Goal: Task Accomplishment & Management: Manage account settings

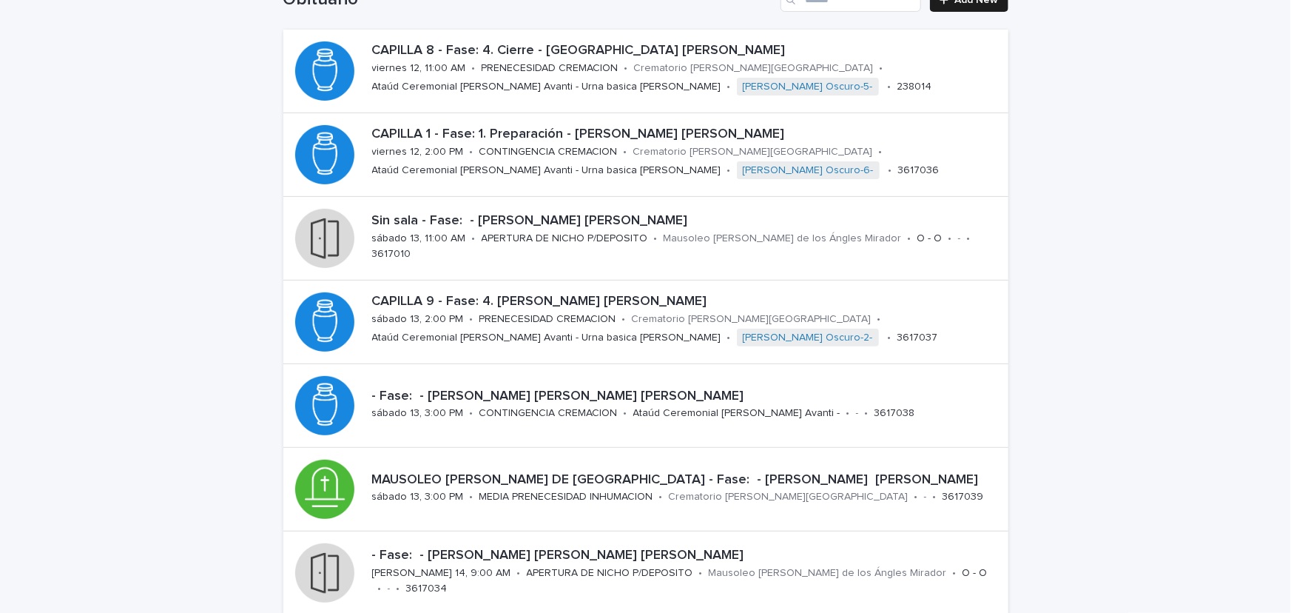
scroll to position [133, 0]
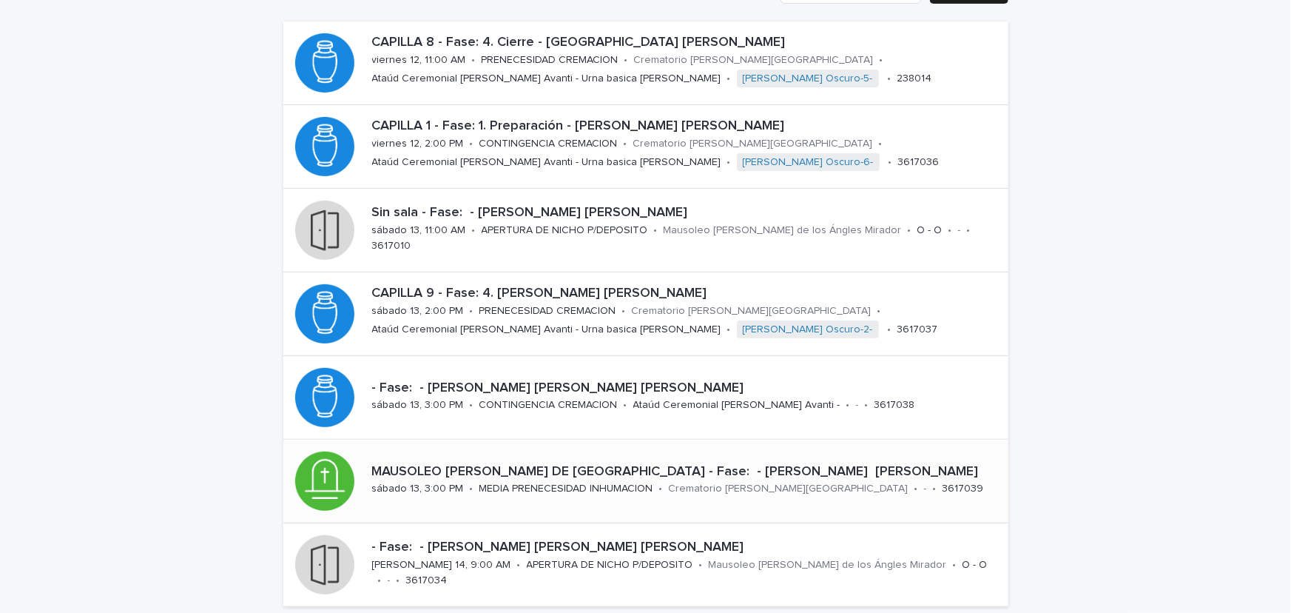
click at [636, 464] on p "MAUSOLEO [PERSON_NAME] DE [GEOGRAPHIC_DATA] - Fase: - [PERSON_NAME] [PERSON_NAM…" at bounding box center [687, 472] width 630 height 16
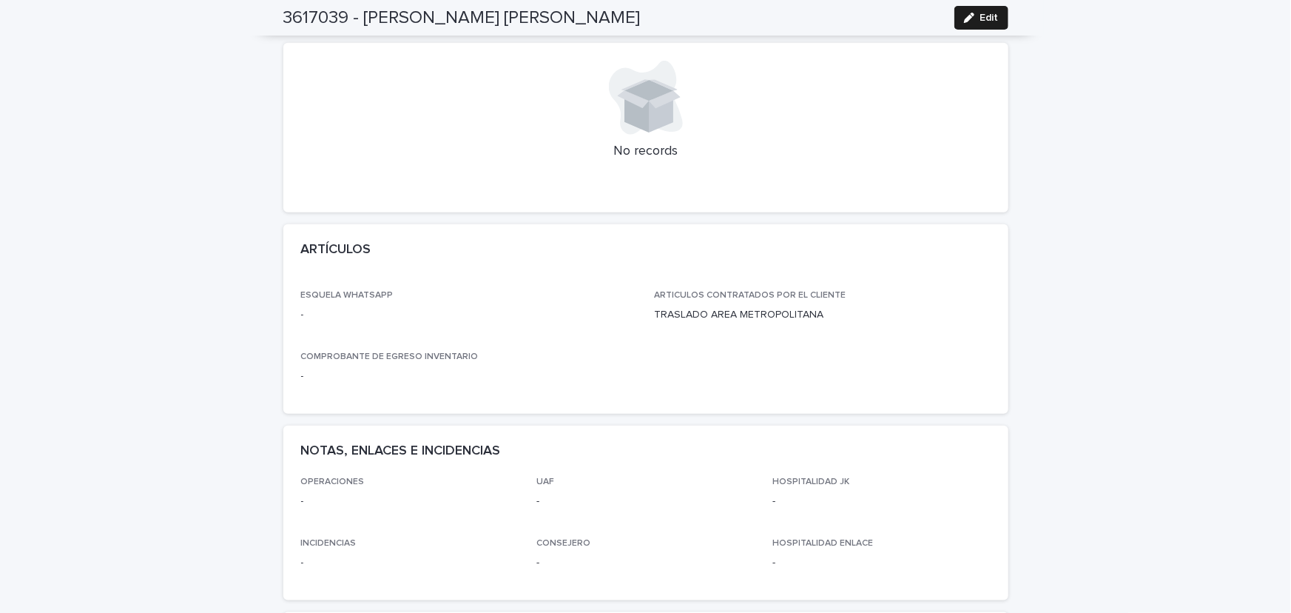
scroll to position [275, 0]
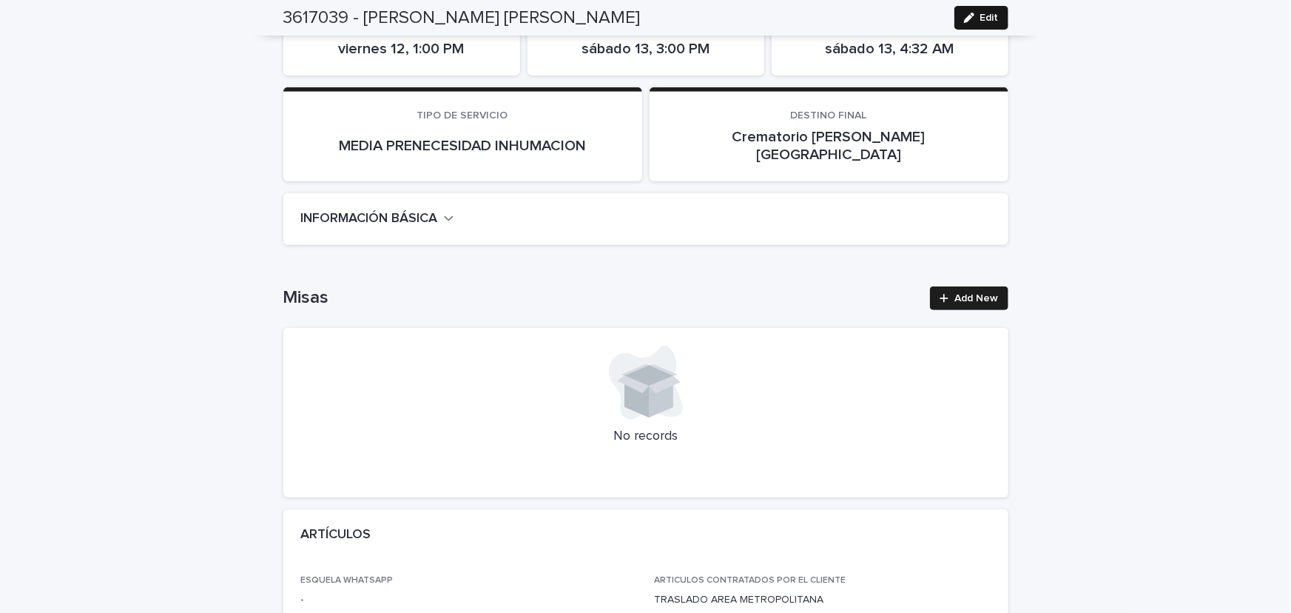
click at [993, 14] on button "Edit" at bounding box center [981, 18] width 54 height 24
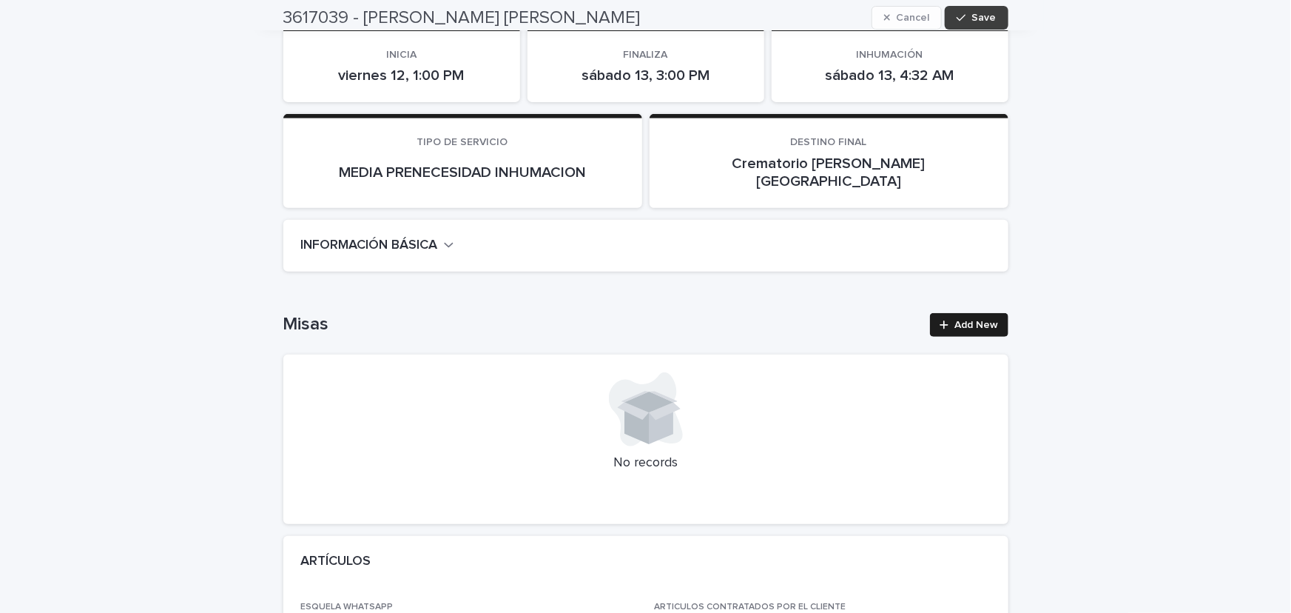
scroll to position [249, 0]
click at [445, 238] on icon "button" at bounding box center [449, 244] width 10 height 13
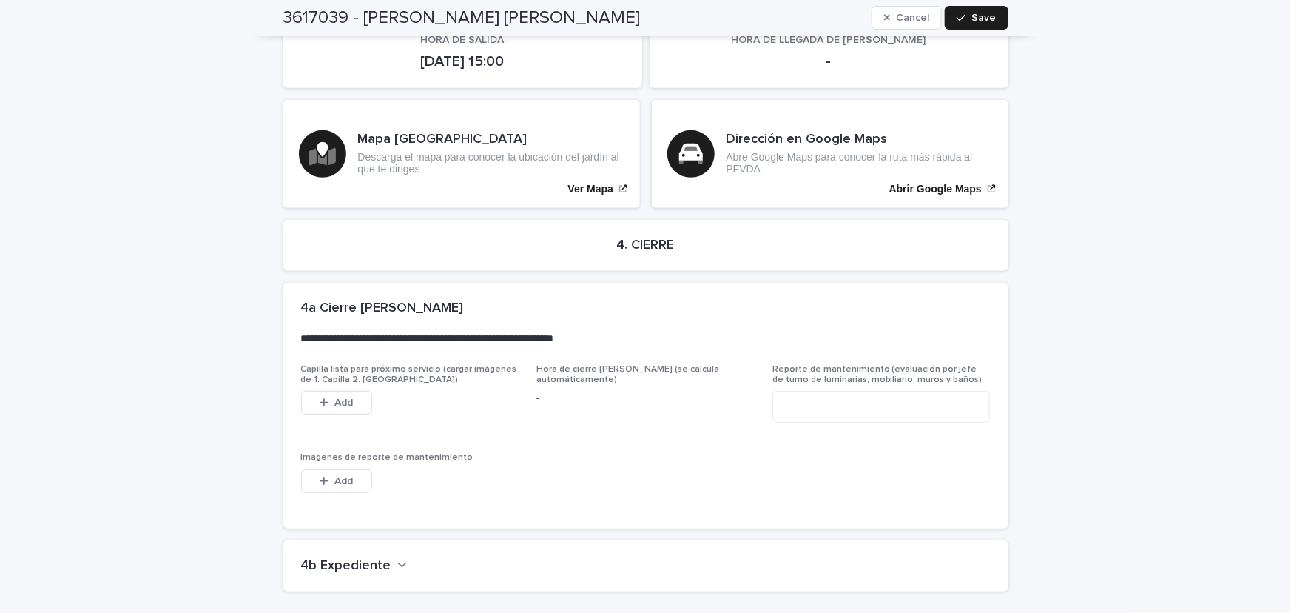
scroll to position [3125, 0]
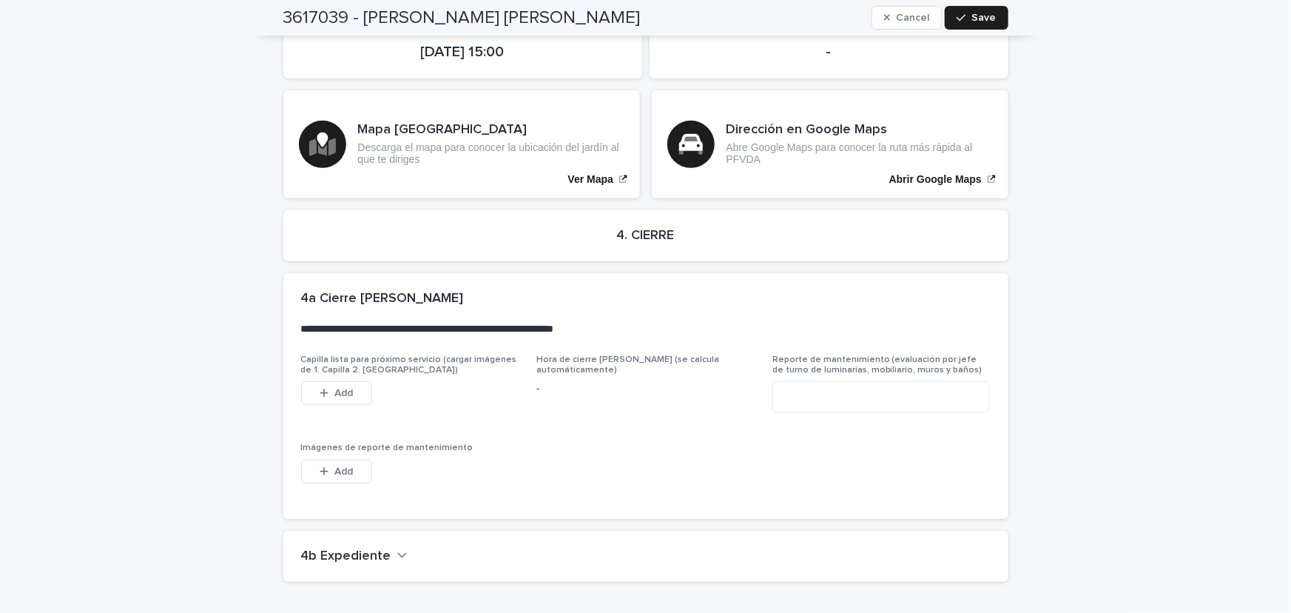
click at [388, 548] on button "4b Expediente" at bounding box center [354, 556] width 107 height 16
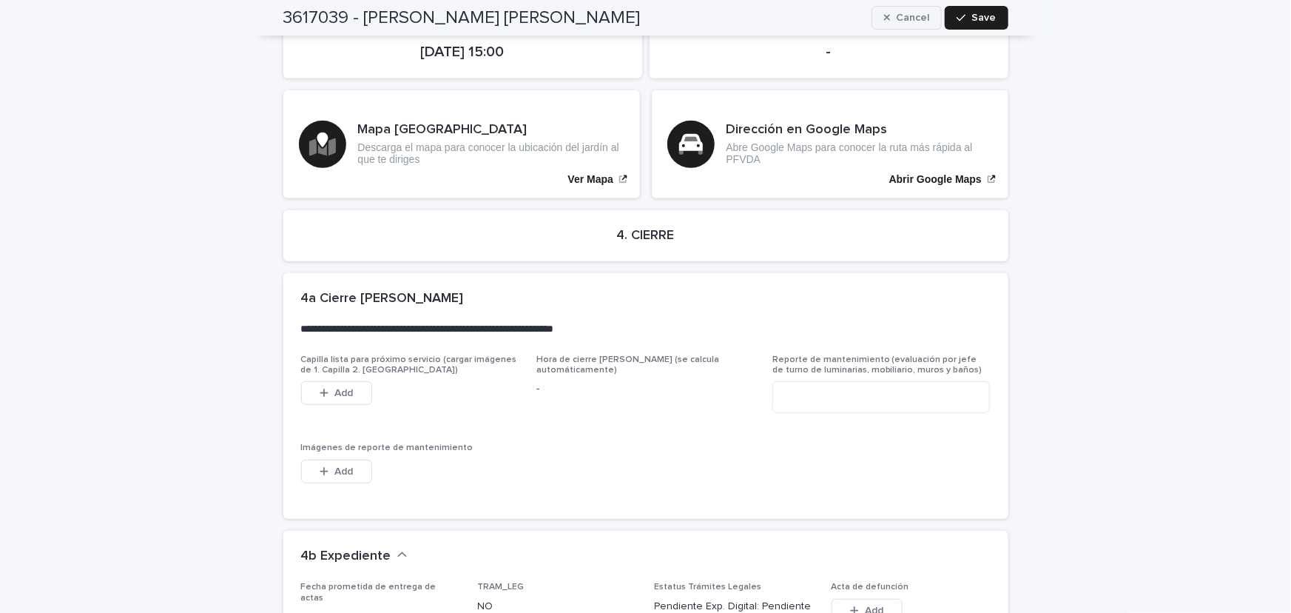
click at [929, 18] on button "Cancel" at bounding box center [907, 18] width 71 height 24
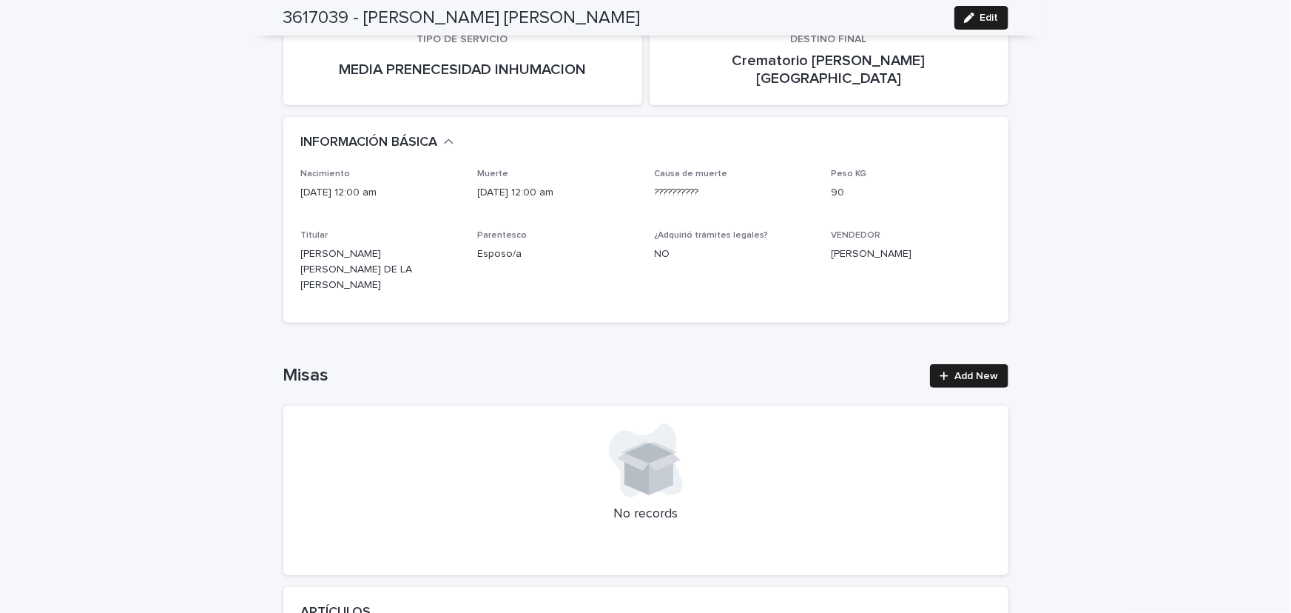
scroll to position [0, 0]
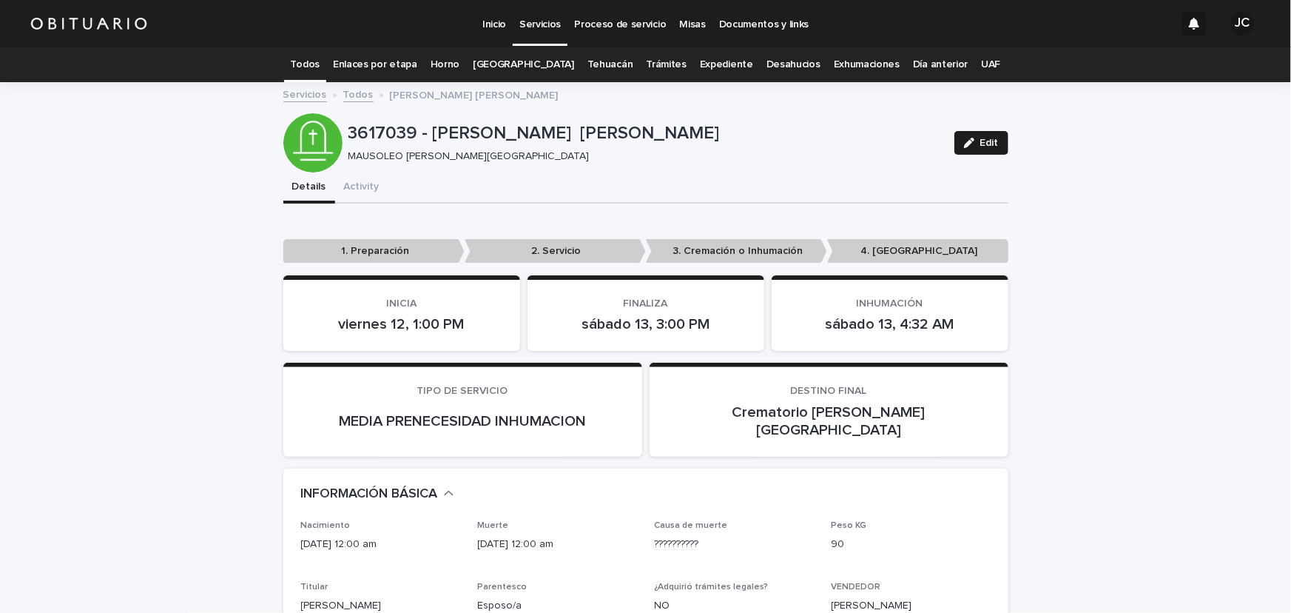
click at [317, 61] on link "Todos" at bounding box center [305, 64] width 29 height 35
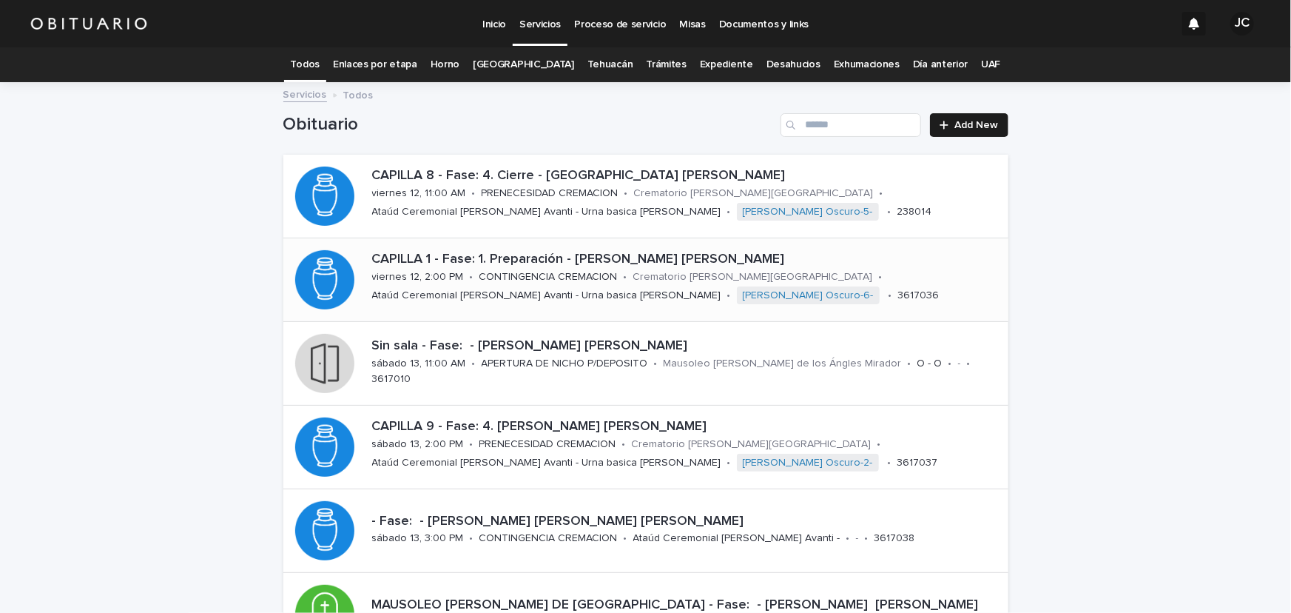
click at [588, 264] on p "CAPILLA 1 - Fase: 1. Preparación - [PERSON_NAME] [PERSON_NAME]" at bounding box center [687, 260] width 630 height 16
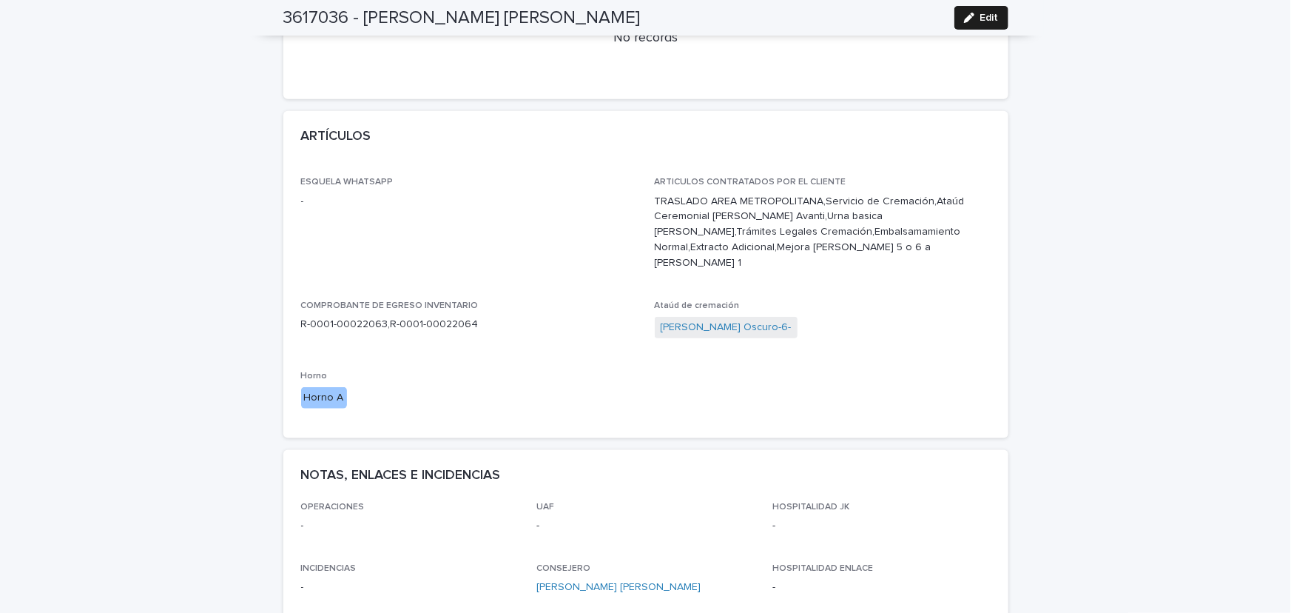
scroll to position [695, 0]
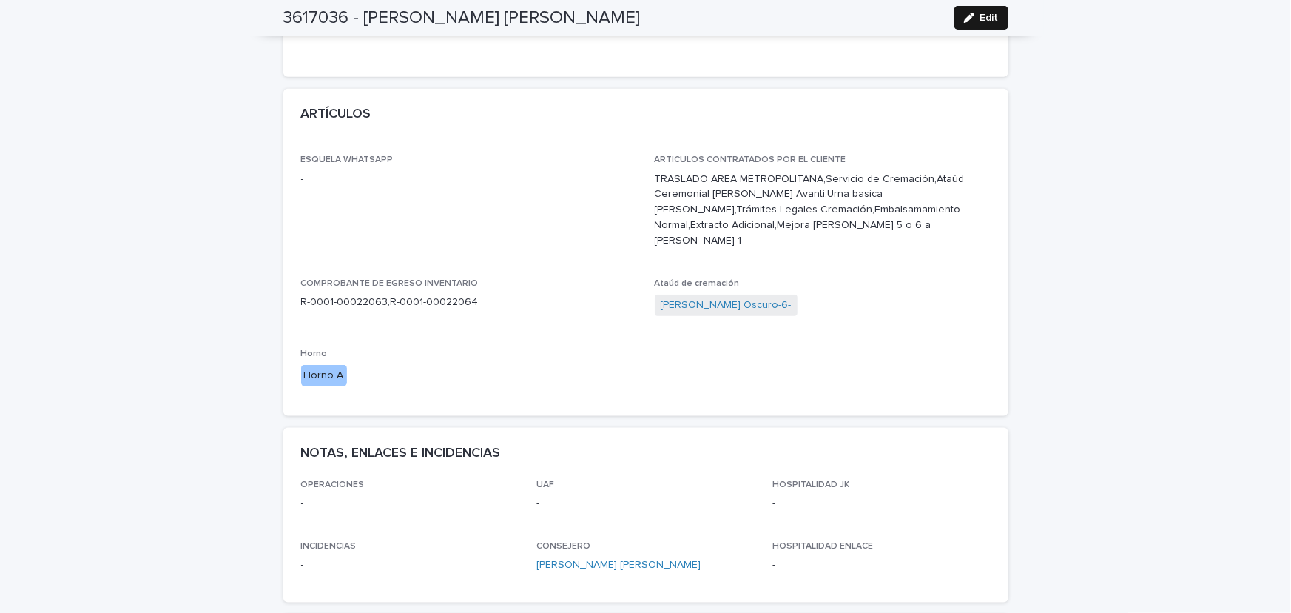
click at [985, 11] on button "Edit" at bounding box center [981, 18] width 54 height 24
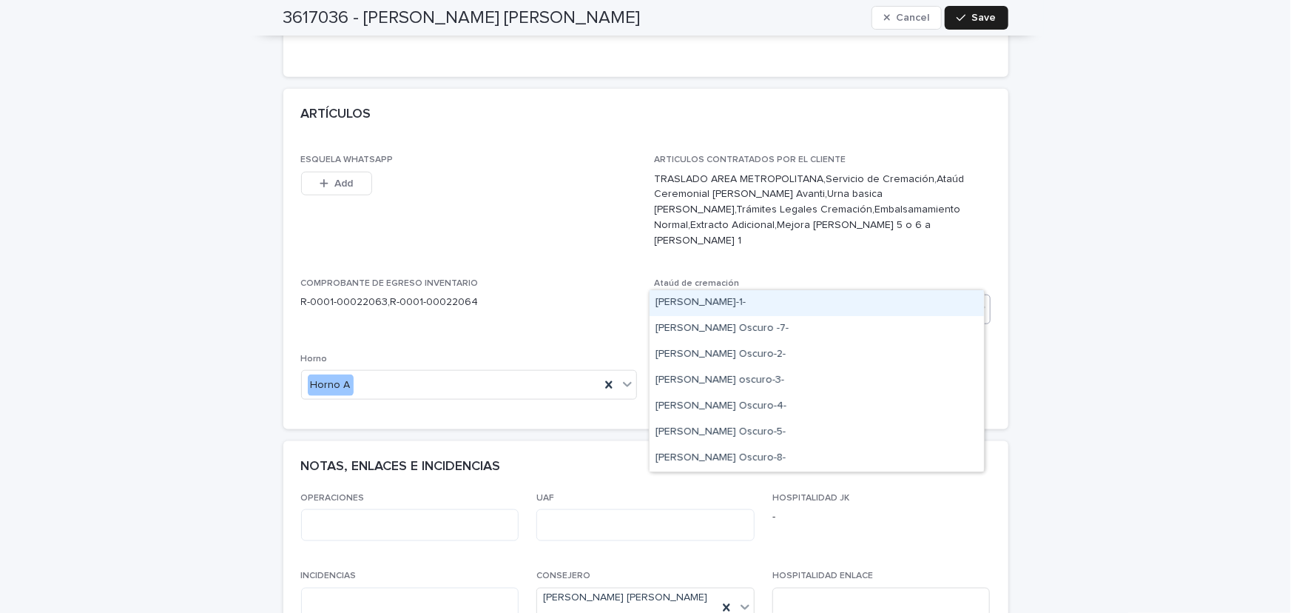
click at [974, 301] on icon at bounding box center [981, 308] width 15 height 15
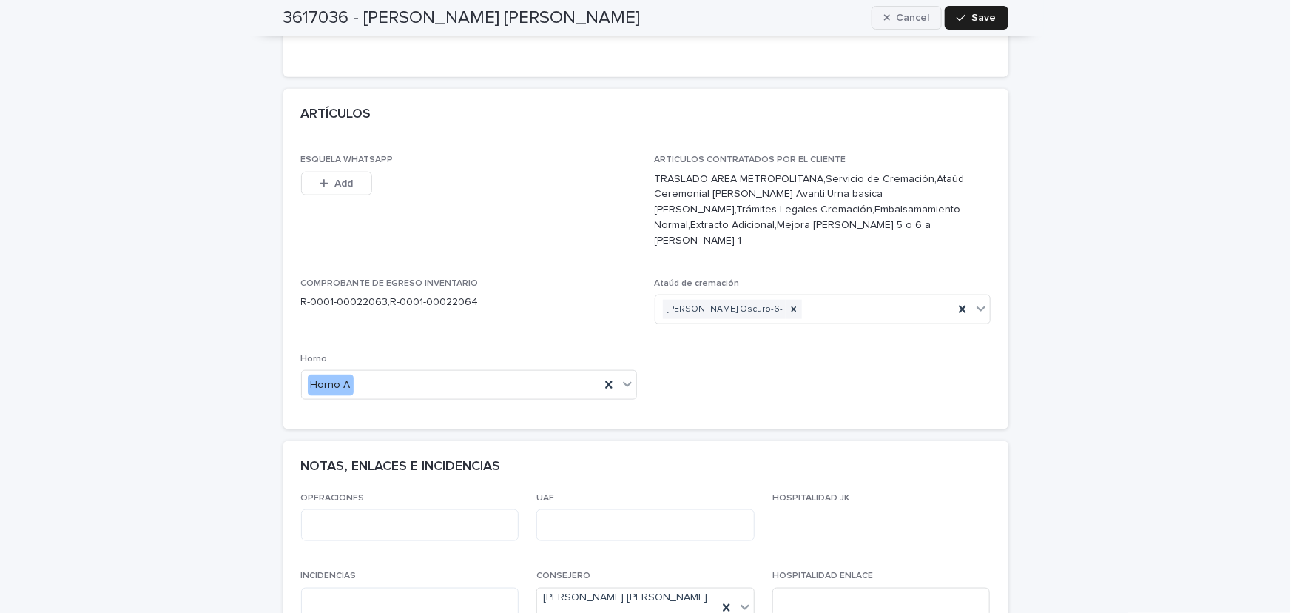
click at [919, 15] on span "Cancel" at bounding box center [912, 18] width 33 height 10
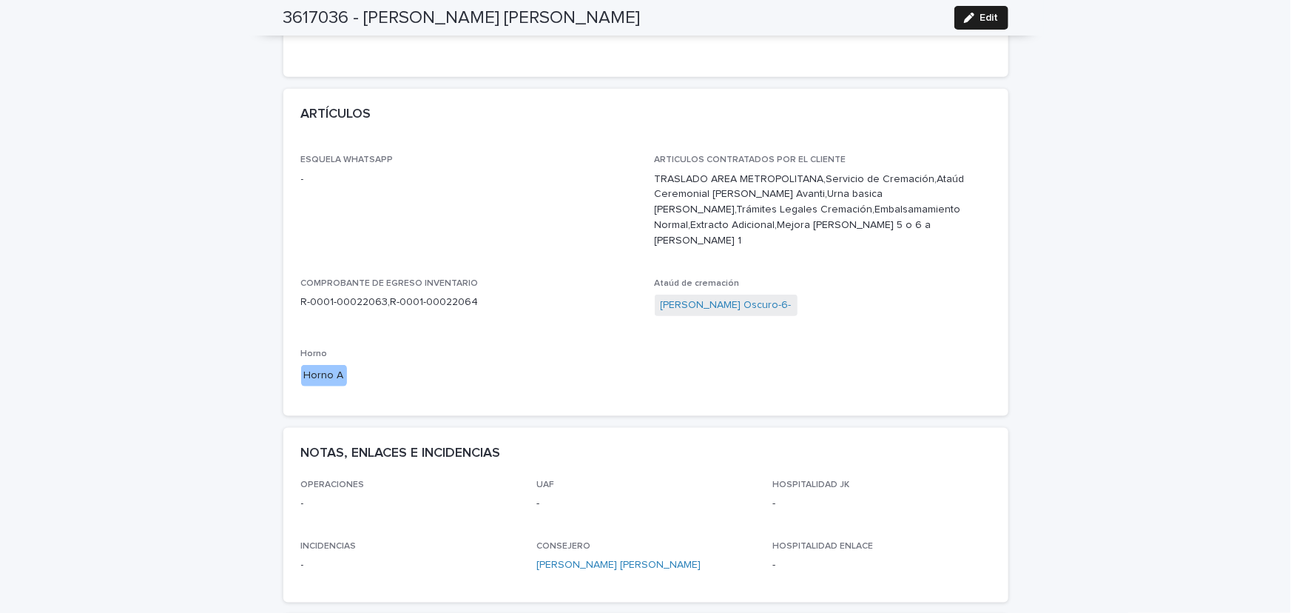
scroll to position [0, 0]
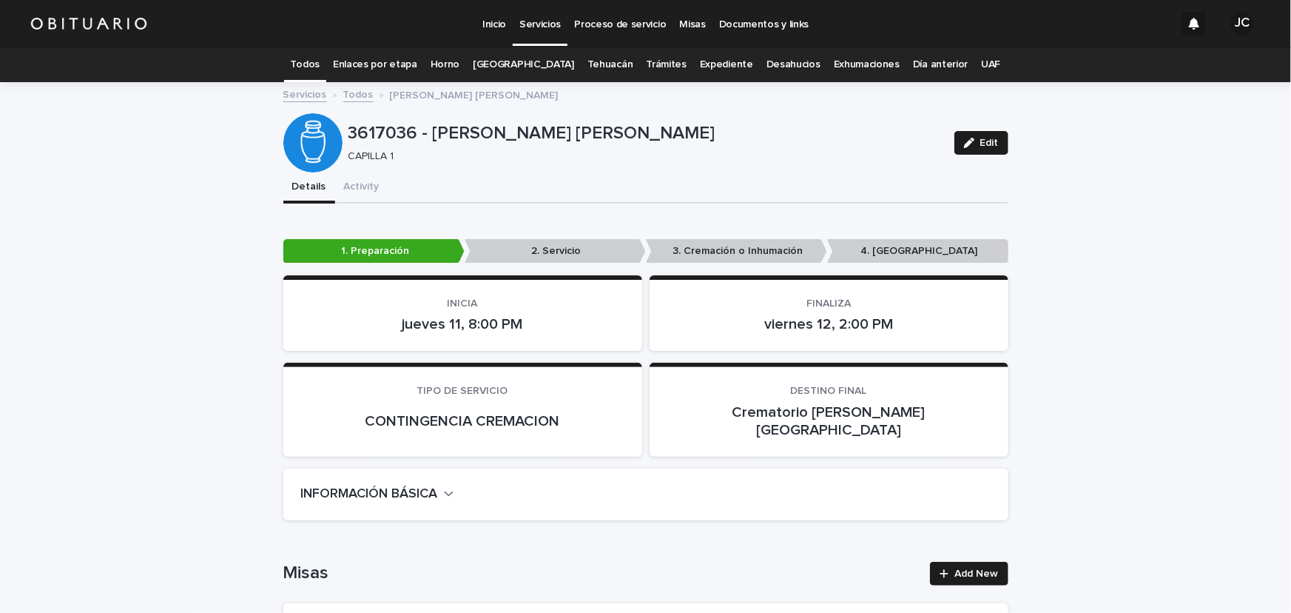
click at [320, 60] on link "Todos" at bounding box center [305, 64] width 29 height 35
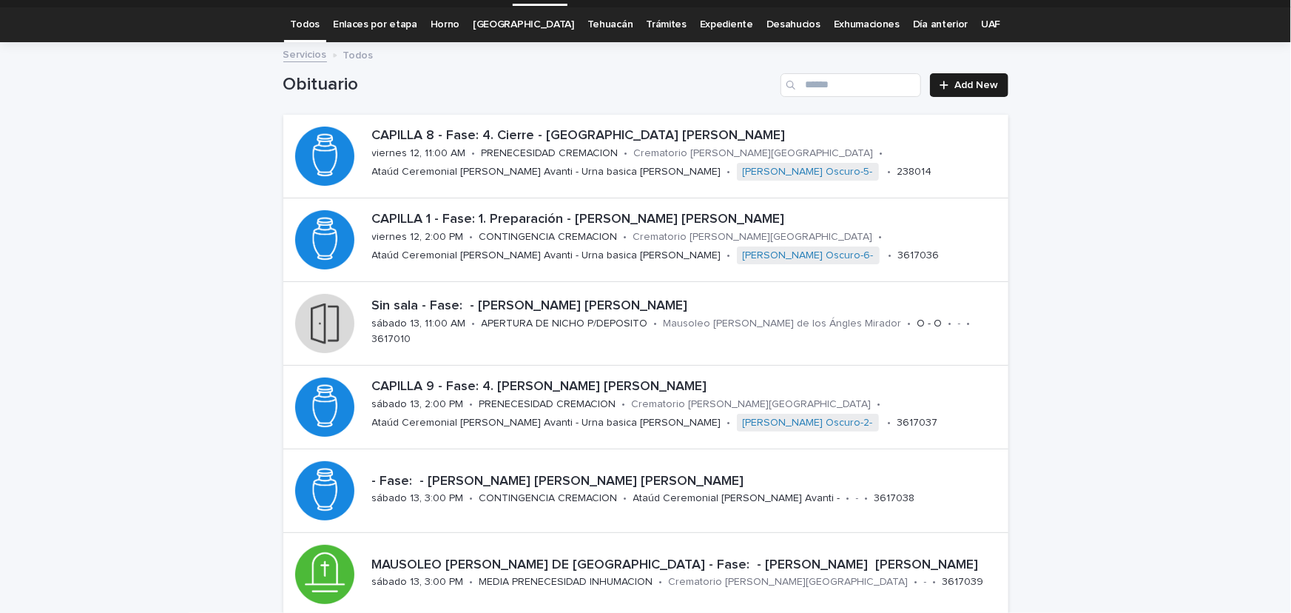
scroll to position [38, 0]
